Goal: Task Accomplishment & Management: Use online tool/utility

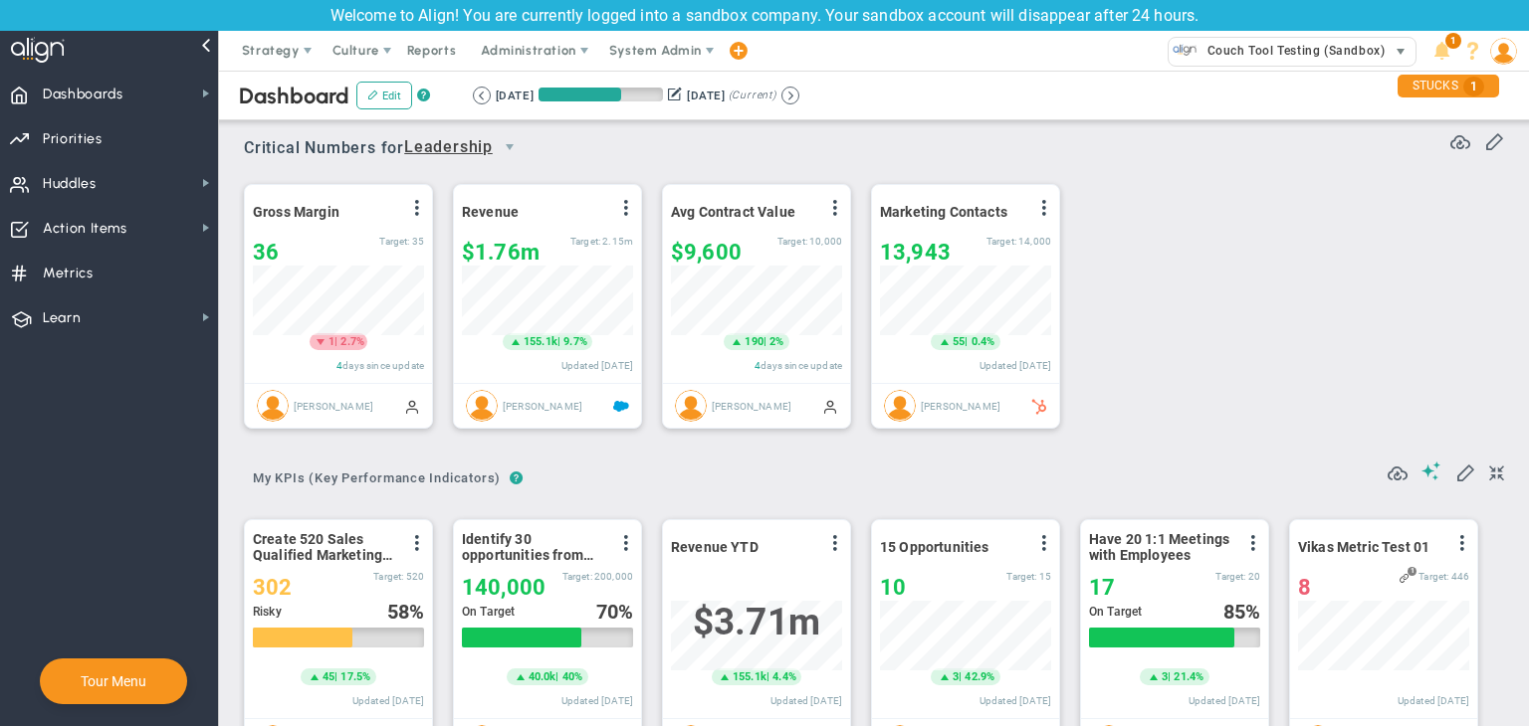
click at [1274, 45] on span "Couch Tool Testing (Sandbox)" at bounding box center [1290, 51] width 187 height 26
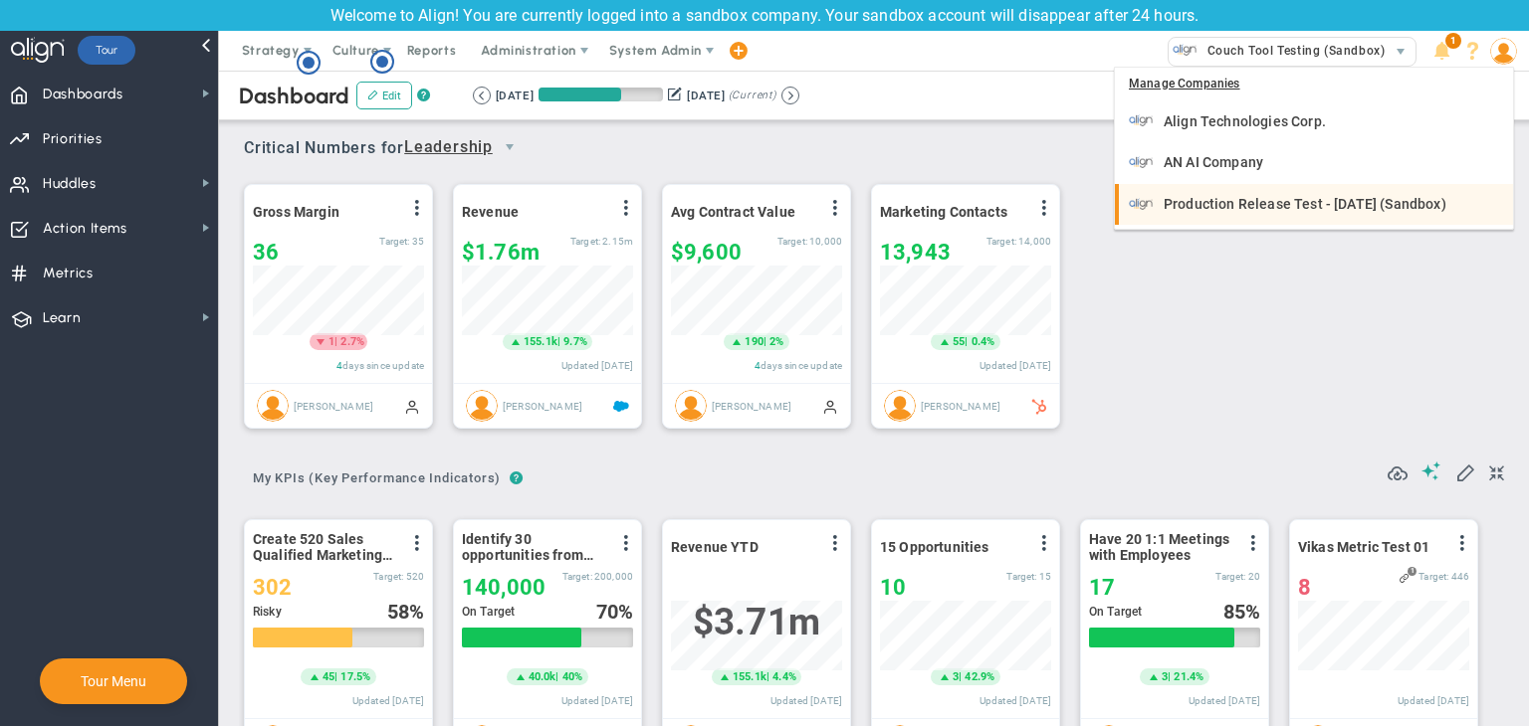
click at [1234, 219] on li "Production Release Test - [DATE] (Sandbox)" at bounding box center [1314, 205] width 398 height 42
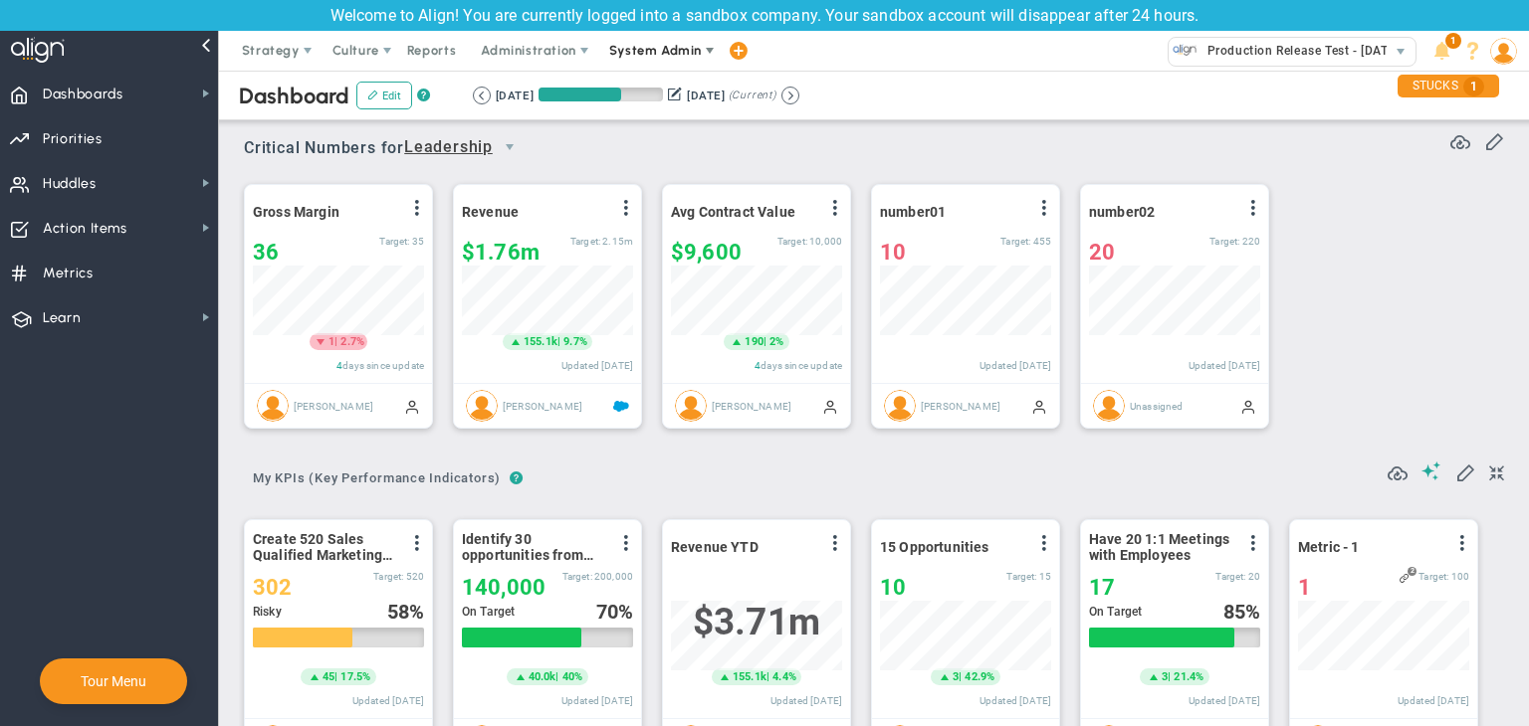
click at [685, 54] on span "System Admin" at bounding box center [655, 50] width 93 height 15
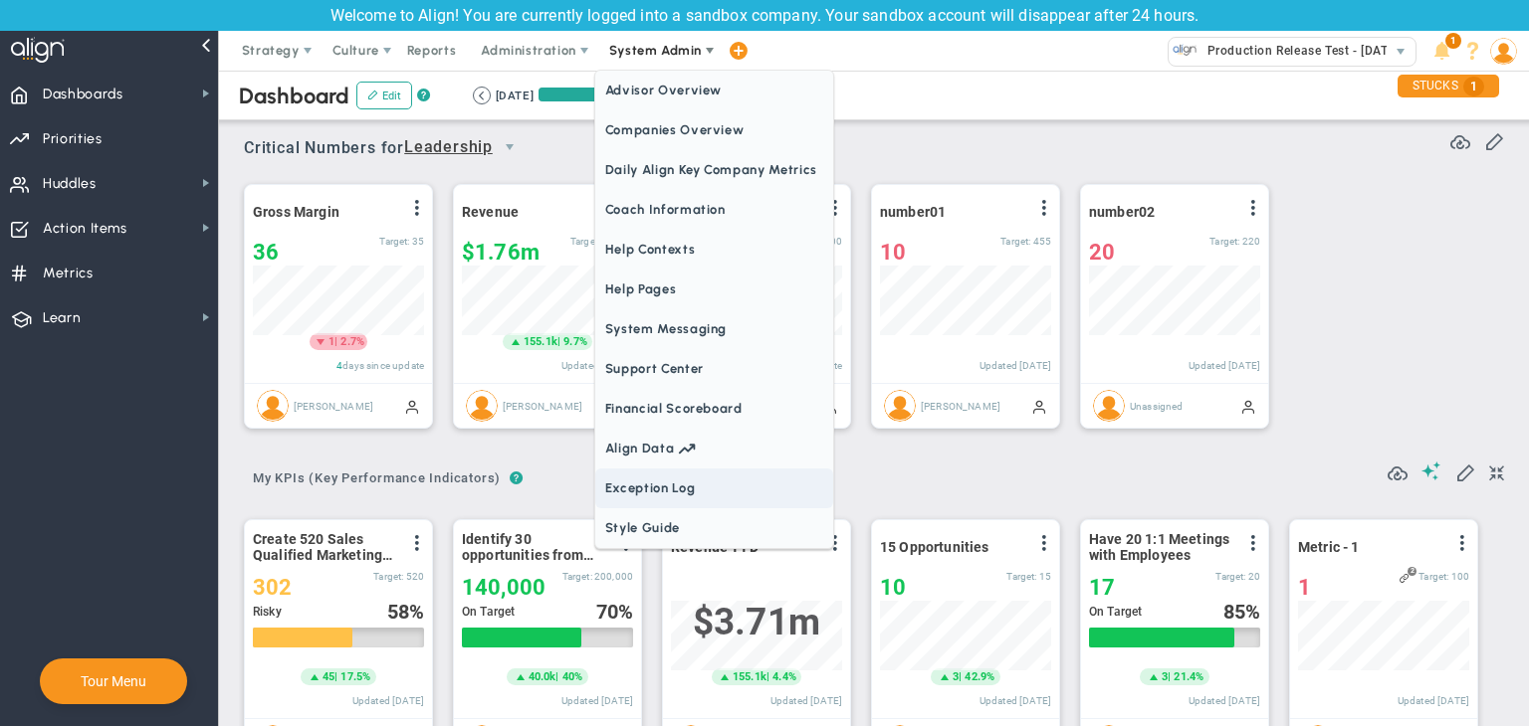
click at [648, 485] on span "Exception Log" at bounding box center [714, 489] width 238 height 40
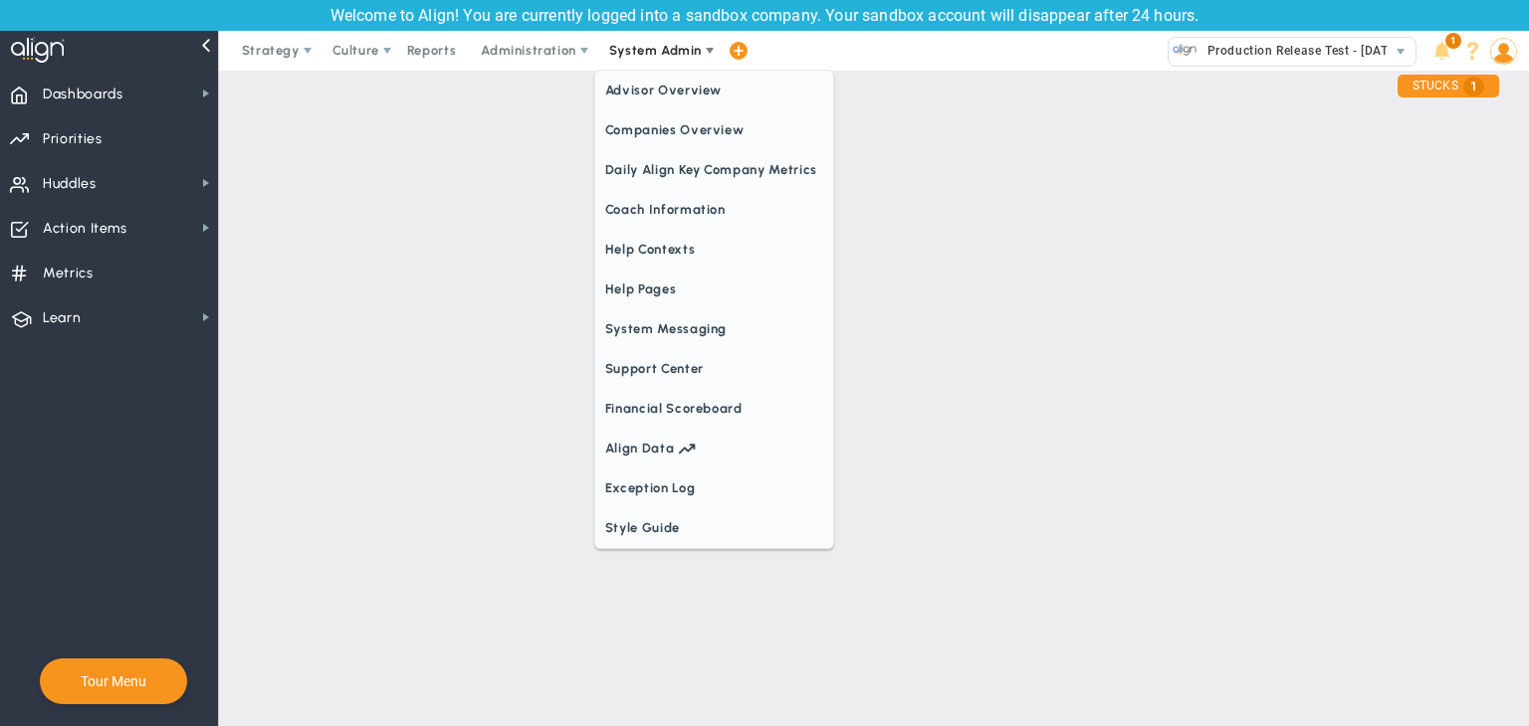
checkbox input "true"
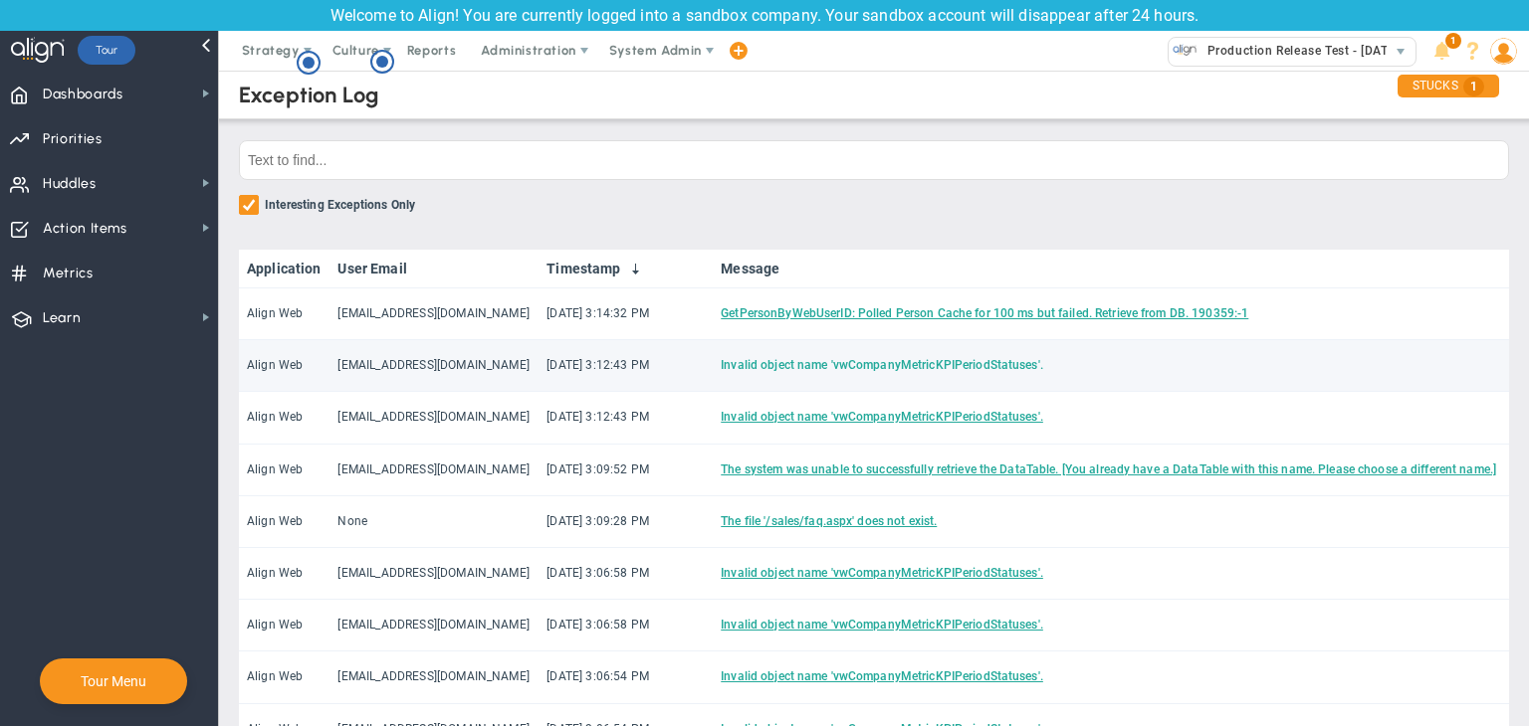
click at [946, 368] on link "Invalid object name 'vwCompanyMetricKPIPeriodStatuses'." at bounding box center [882, 365] width 322 height 14
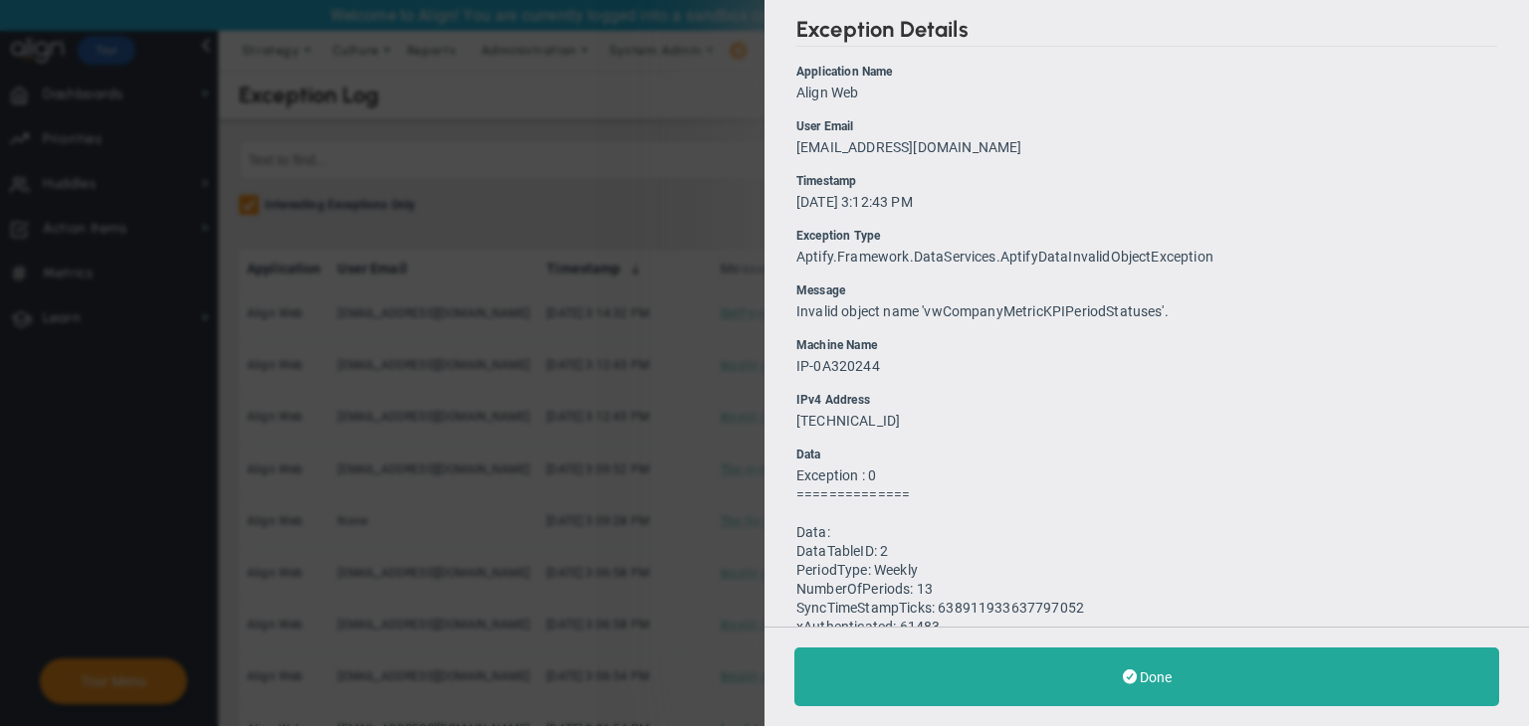
click at [972, 312] on span "Invalid object name 'vwCompanyMetricKPIPeriodStatuses'." at bounding box center [982, 312] width 372 height 16
copy span "vwCompanyMetricKPIPeriodStatuses"
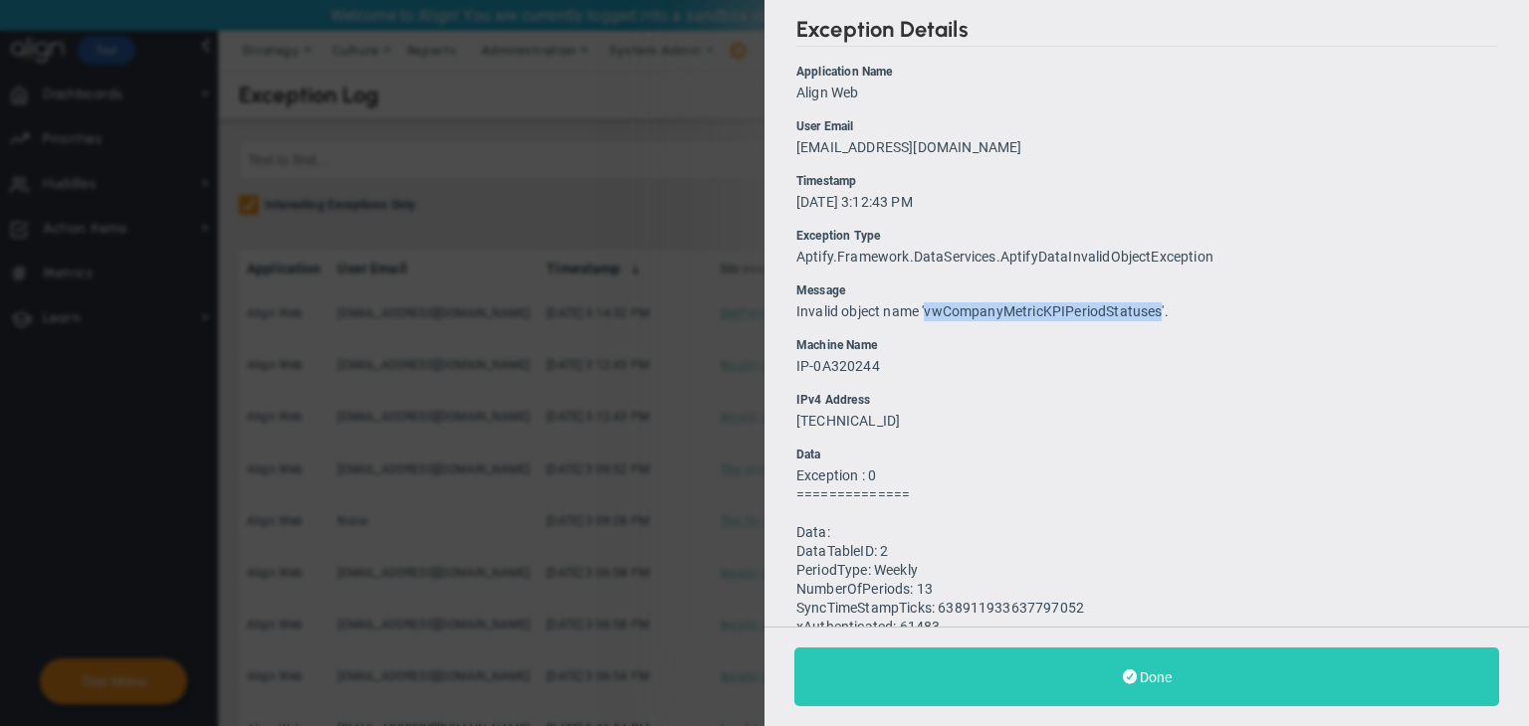
click at [1150, 654] on button "Done" at bounding box center [1146, 677] width 705 height 59
